Goal: Information Seeking & Learning: Learn about a topic

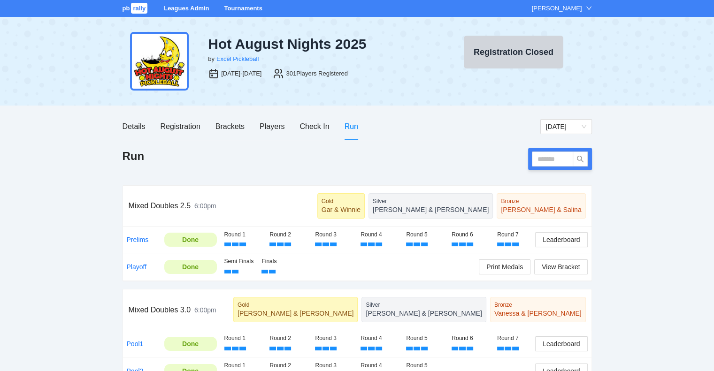
click at [238, 8] on link "Tournaments" at bounding box center [243, 8] width 38 height 7
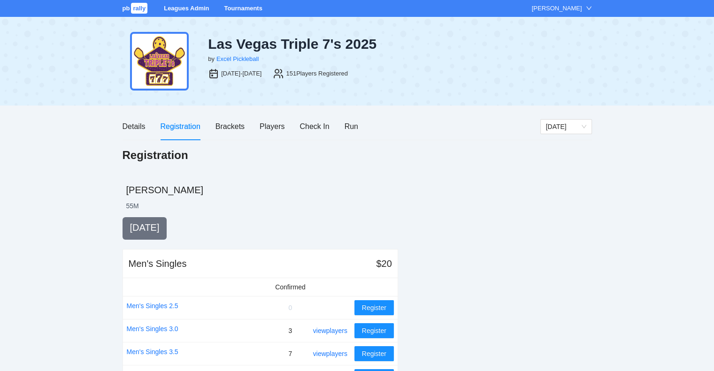
click at [237, 9] on link "Tournaments" at bounding box center [243, 8] width 38 height 7
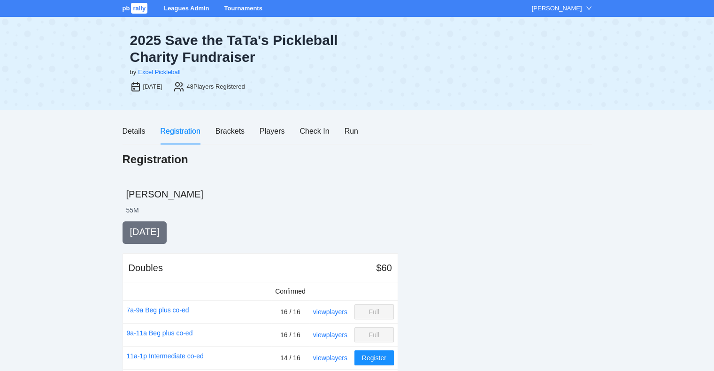
click at [240, 7] on link "Tournaments" at bounding box center [243, 8] width 38 height 7
